Goal: Information Seeking & Learning: Learn about a topic

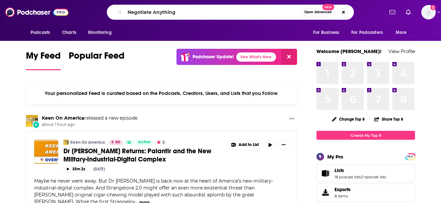
type input "Negotiate Anything"
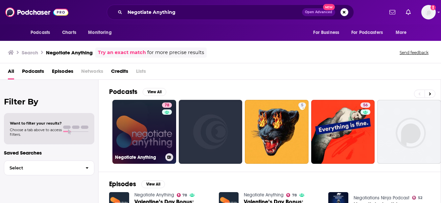
click at [142, 128] on link "78 Negotiate Anything" at bounding box center [144, 132] width 64 height 64
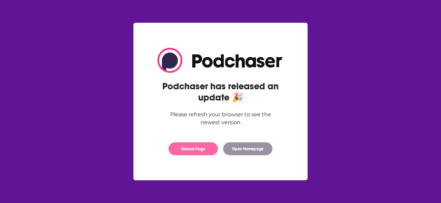
click at [199, 149] on button "Reload Page" at bounding box center [193, 148] width 49 height 13
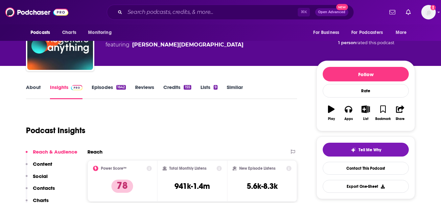
scroll to position [50, 0]
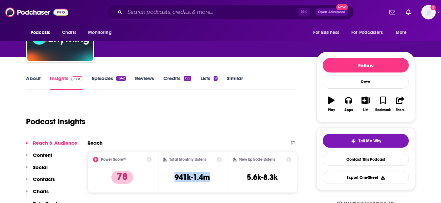
drag, startPoint x: 216, startPoint y: 182, endPoint x: 164, endPoint y: 181, distance: 52.0
click at [164, 181] on div "Total Monthly Listens 941k-1.4m" at bounding box center [193, 172] width 60 height 30
copy h3 "941k-1.4m"
